Goal: Task Accomplishment & Management: Complete application form

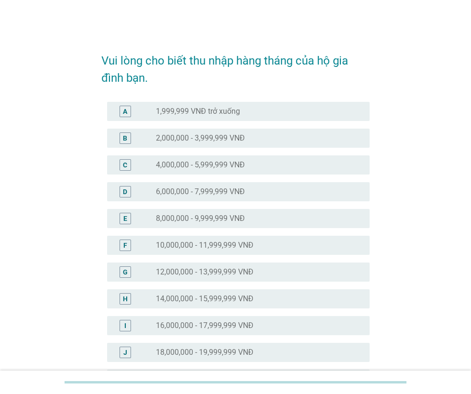
click at [78, 101] on div "Vui lòng cho biết thu nhập hàng tháng của hộ gia đình bạn. A radio_button_unche…" at bounding box center [235, 378] width 425 height 687
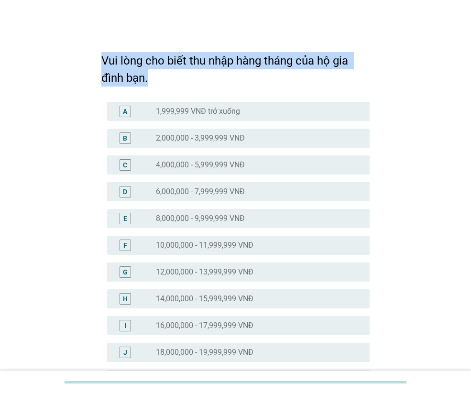
drag, startPoint x: 109, startPoint y: 56, endPoint x: 171, endPoint y: 81, distance: 67.2
click at [171, 81] on div "Vui lòng cho biết thu nhập hàng tháng của hộ gia đình bạn. A radio_button_unche…" at bounding box center [236, 378] width 284 height 687
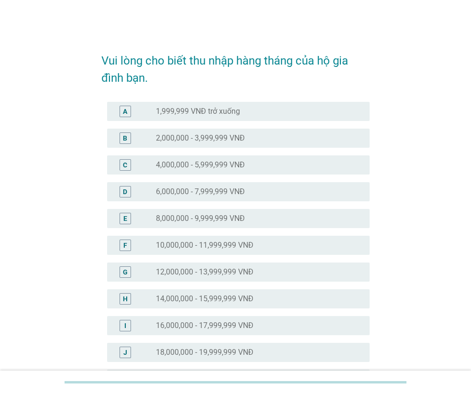
click at [73, 150] on div "Vui lòng cho biết thu nhập hàng tháng của hộ gia đình bạn. A radio_button_unche…" at bounding box center [235, 378] width 425 height 687
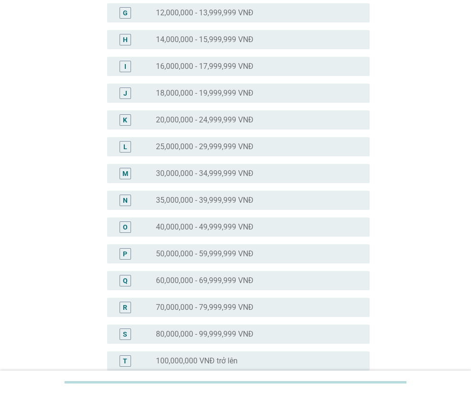
scroll to position [383, 0]
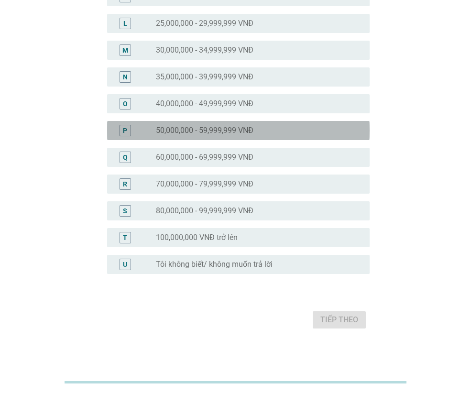
click at [178, 127] on label "50,000,000 - 59,999,999 VNĐ" at bounding box center [205, 131] width 98 height 10
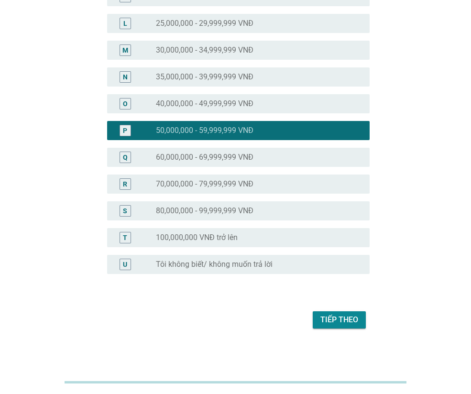
click at [339, 316] on div "Tiếp theo" at bounding box center [340, 319] width 38 height 11
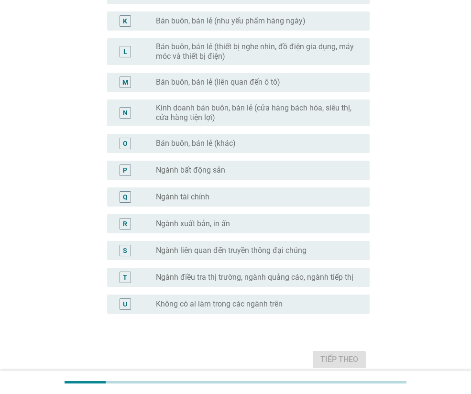
scroll to position [431, 0]
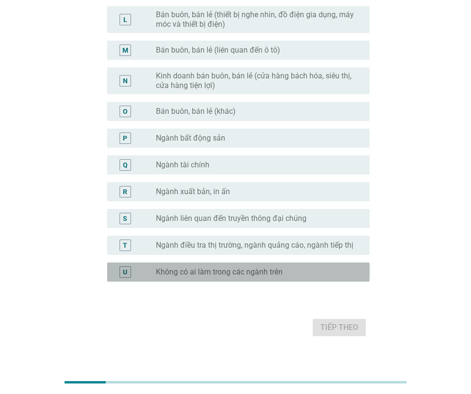
click at [184, 273] on label "Không có ai làm trong các ngành trên" at bounding box center [219, 273] width 127 height 10
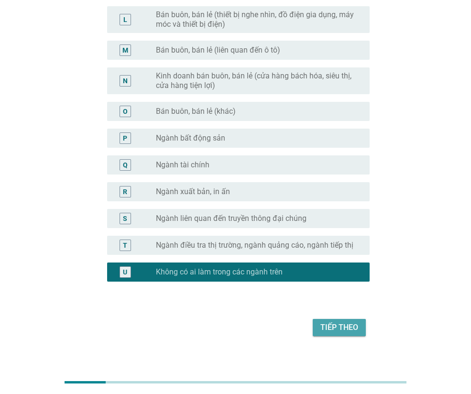
click at [344, 325] on div "Tiếp theo" at bounding box center [340, 327] width 38 height 11
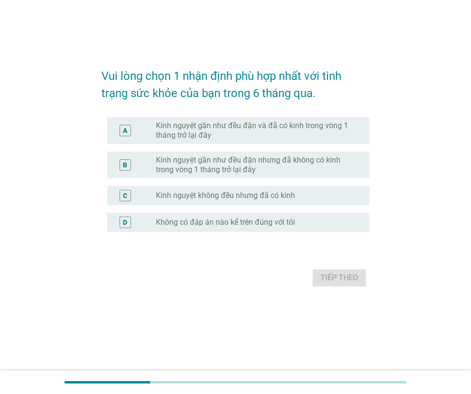
scroll to position [0, 0]
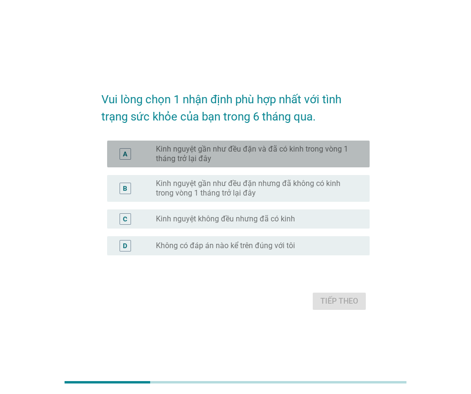
click at [265, 154] on label "Kinh nguyệt gần như đều đặn và đã có kinh trong vòng 1 tháng trở lại đây" at bounding box center [255, 154] width 199 height 19
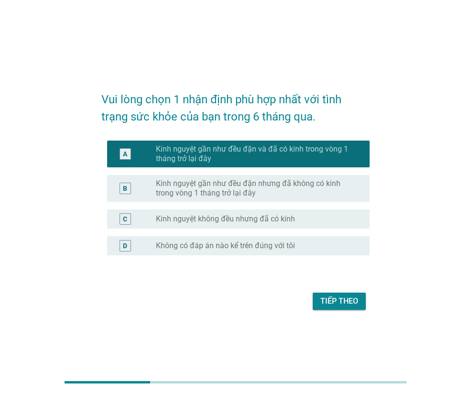
click at [349, 315] on div "Vui lòng chọn 1 nhận định phù hợp nhất với tình trạng sức khỏe của bạn trong 6 …" at bounding box center [236, 197] width 284 height 247
click at [346, 304] on div "Tiếp theo" at bounding box center [340, 301] width 38 height 11
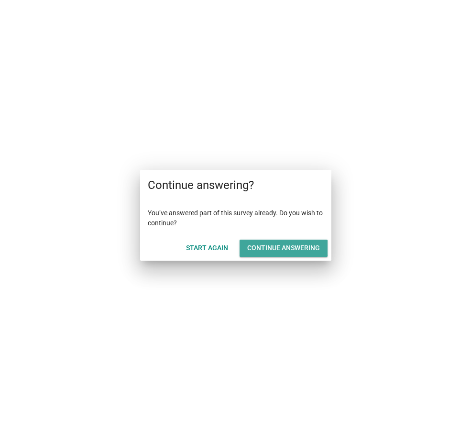
click at [263, 246] on div "Continue answering" at bounding box center [283, 248] width 73 height 10
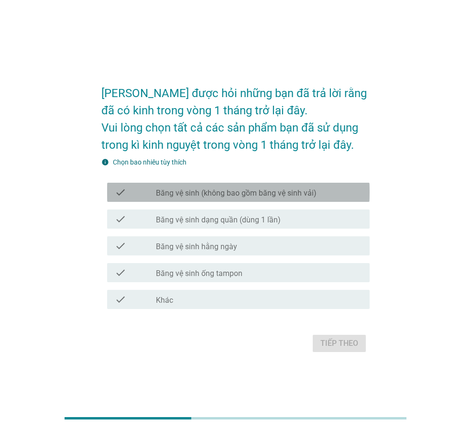
click at [247, 192] on label "Băng vệ sinh (không bao gồm băng vệ sinh vải)" at bounding box center [236, 194] width 161 height 10
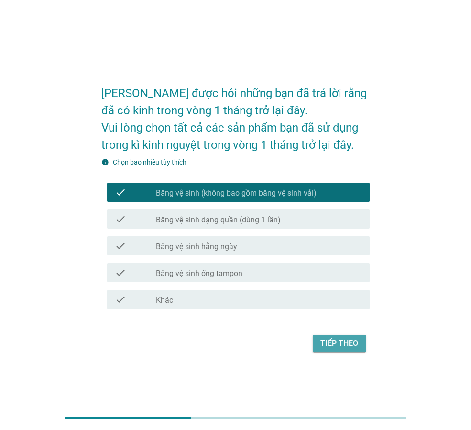
click at [333, 339] on div "Tiếp theo" at bounding box center [340, 343] width 38 height 11
